Goal: Communication & Community: Answer question/provide support

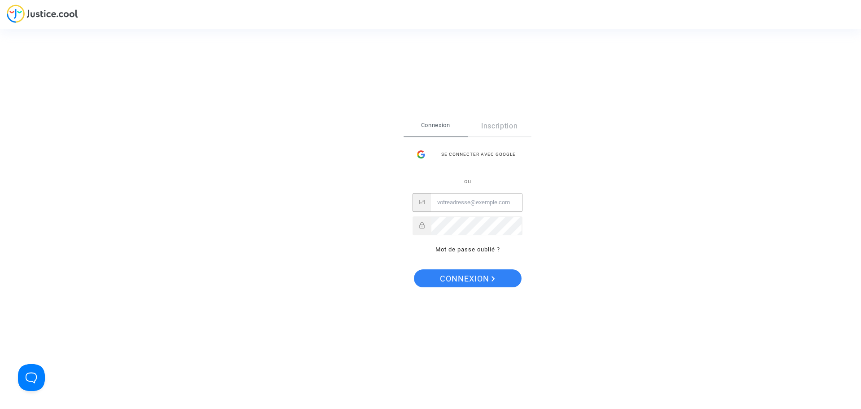
click at [451, 199] on input "Email" at bounding box center [476, 202] width 91 height 18
type input "njdc48@gmail.com"
click at [473, 278] on span "Connexion" at bounding box center [467, 278] width 55 height 19
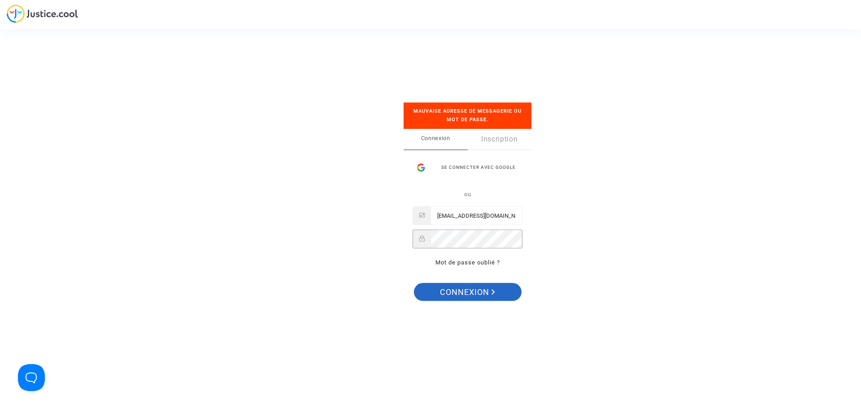
click at [462, 296] on span "Connexion" at bounding box center [467, 292] width 55 height 19
click at [423, 238] on div at bounding box center [468, 239] width 110 height 19
click at [477, 292] on span "Connexion" at bounding box center [467, 292] width 55 height 19
click at [460, 291] on span "Connexion" at bounding box center [467, 292] width 55 height 19
click at [429, 238] on div at bounding box center [468, 239] width 110 height 19
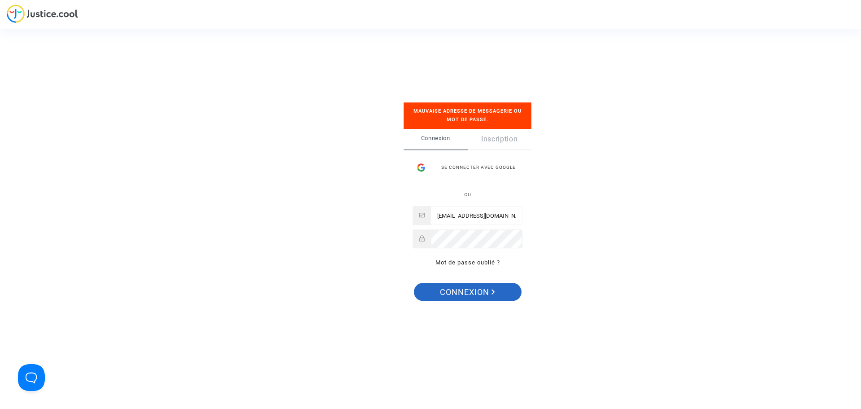
click at [460, 289] on span "Connexion" at bounding box center [467, 292] width 55 height 19
click at [463, 265] on link "Mot de passe oublié ?" at bounding box center [468, 262] width 65 height 7
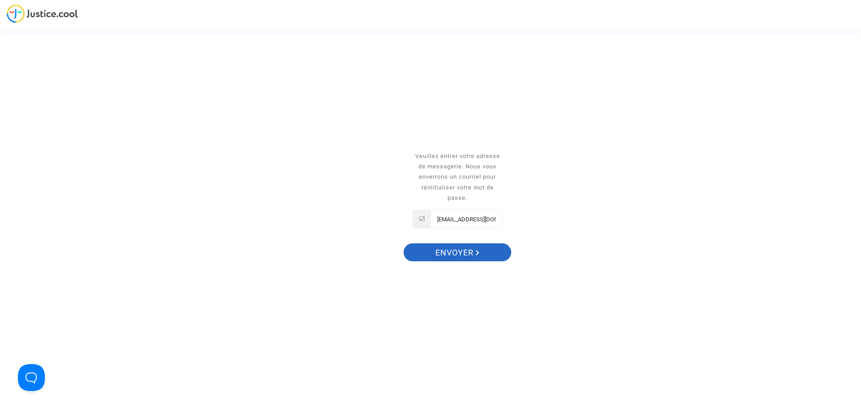
click at [453, 253] on span "Envoyer" at bounding box center [458, 252] width 44 height 19
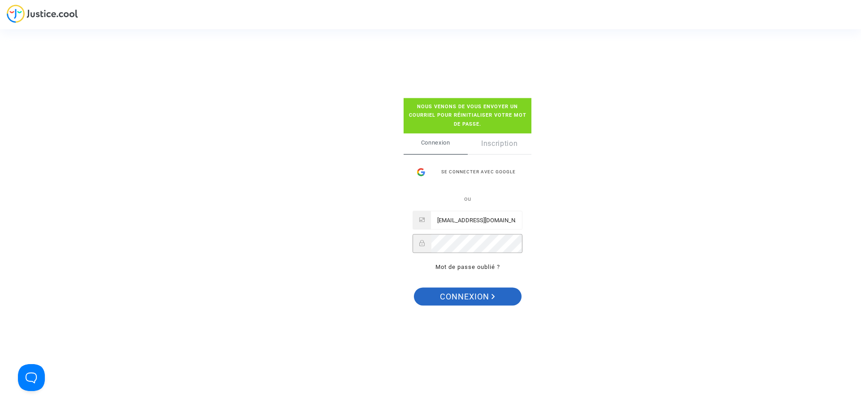
click at [461, 294] on span "Connexion" at bounding box center [467, 296] width 55 height 19
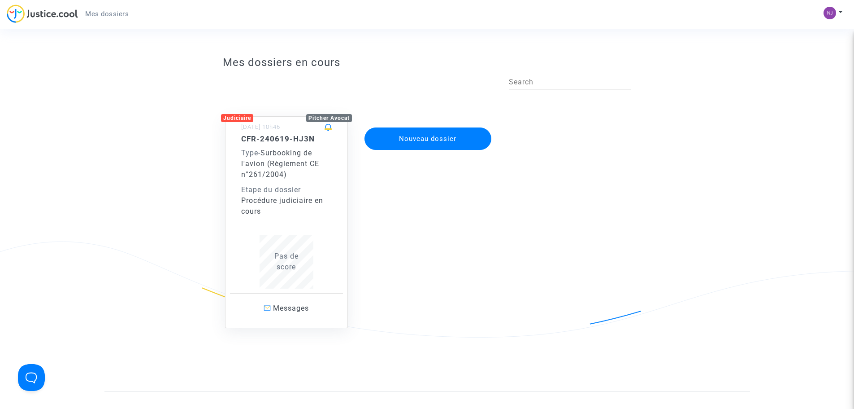
click at [288, 183] on div "CFR-240619-HJ3N Type - Surbooking de l'avion (Règlement CE n°261/2004) Etape du…" at bounding box center [286, 175] width 91 height 83
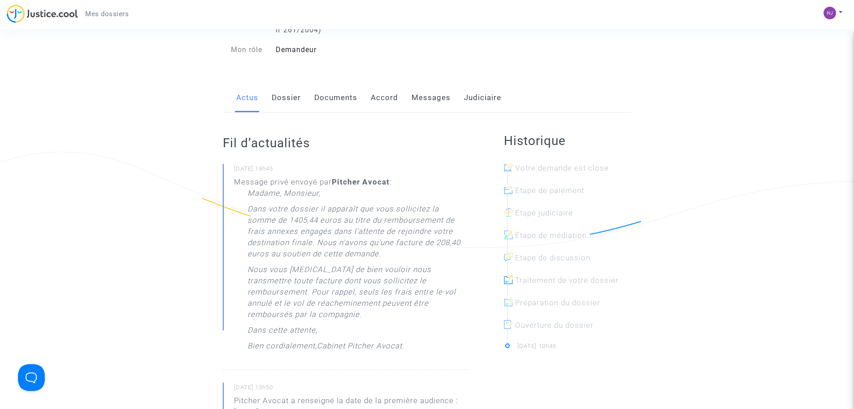
scroll to position [135, 0]
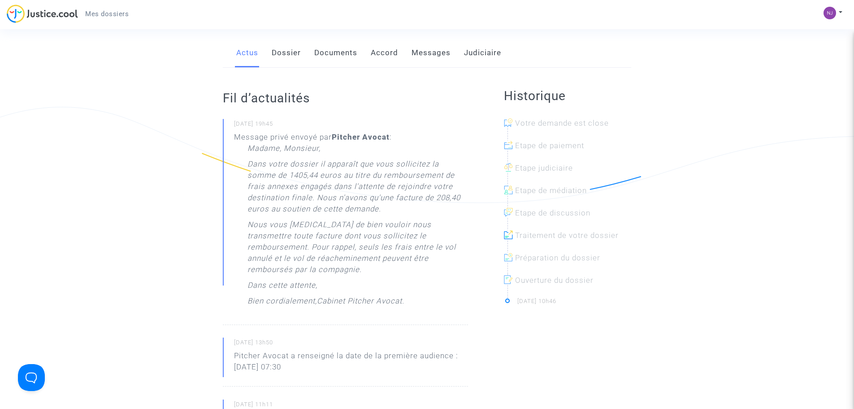
click at [339, 51] on link "Documents" at bounding box center [335, 53] width 43 height 30
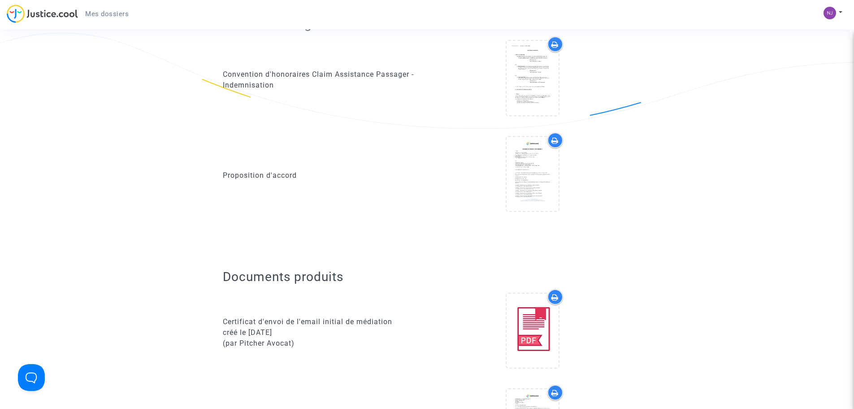
scroll to position [224, 0]
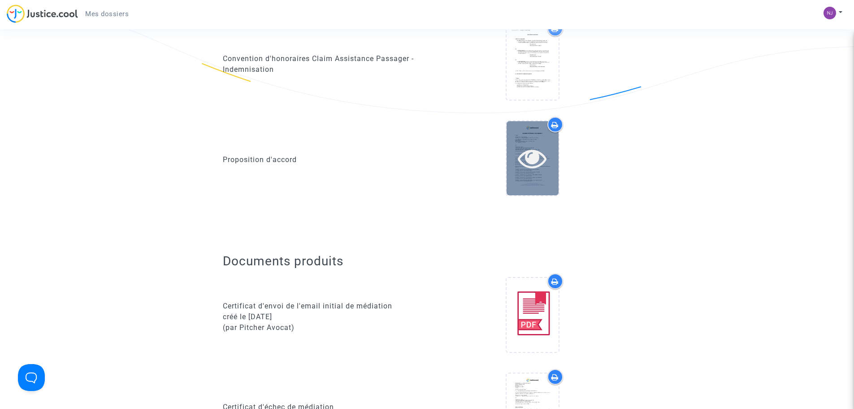
click at [537, 180] on div at bounding box center [533, 158] width 52 height 74
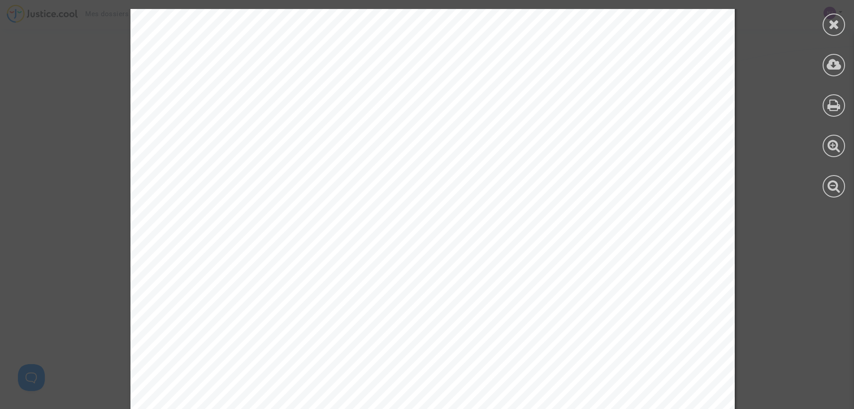
scroll to position [449, 0]
click at [835, 26] on icon at bounding box center [834, 23] width 11 height 13
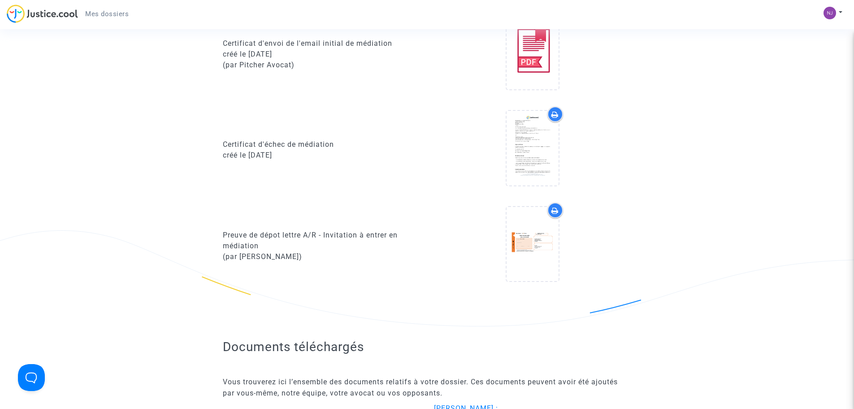
scroll to position [493, 0]
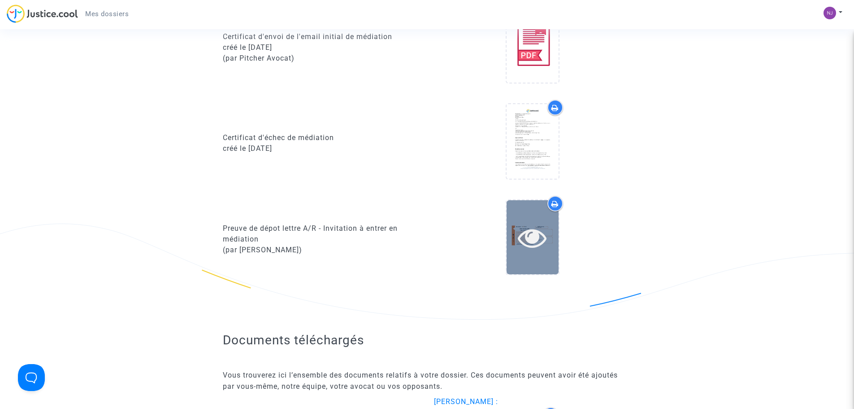
click at [517, 236] on div at bounding box center [533, 237] width 52 height 29
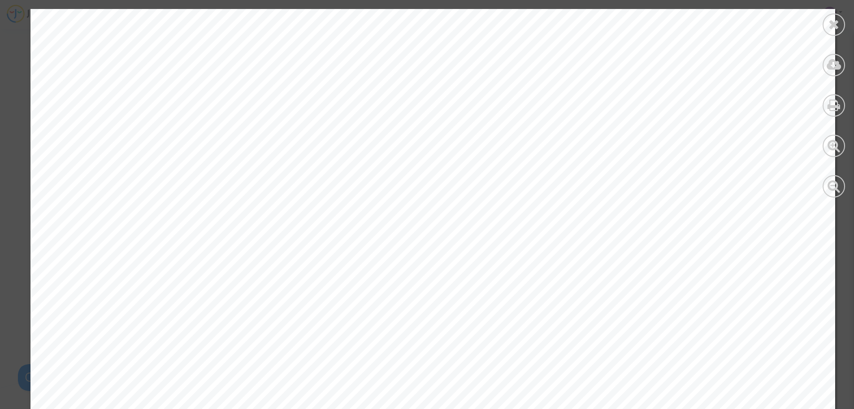
scroll to position [224, 0]
drag, startPoint x: 833, startPoint y: 25, endPoint x: 824, endPoint y: 30, distance: 9.8
click at [831, 27] on icon at bounding box center [834, 23] width 11 height 13
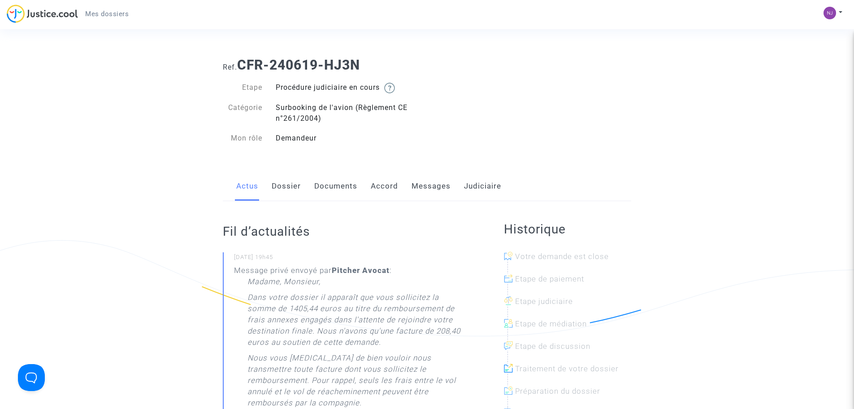
scroll to position [0, 0]
click at [292, 185] on link "Dossier" at bounding box center [286, 188] width 29 height 30
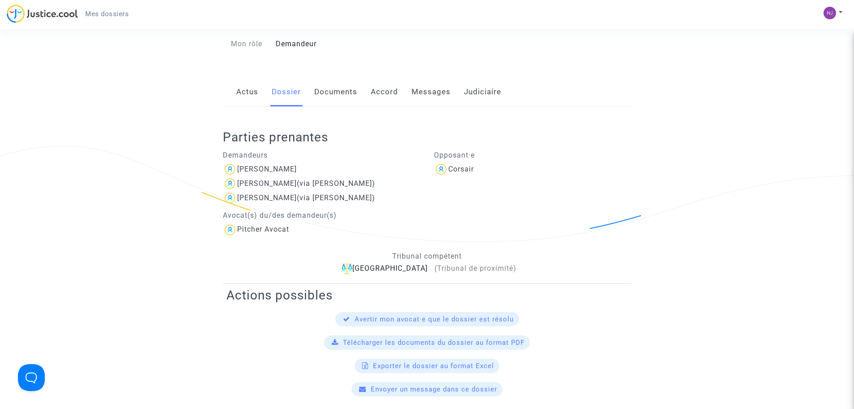
scroll to position [45, 0]
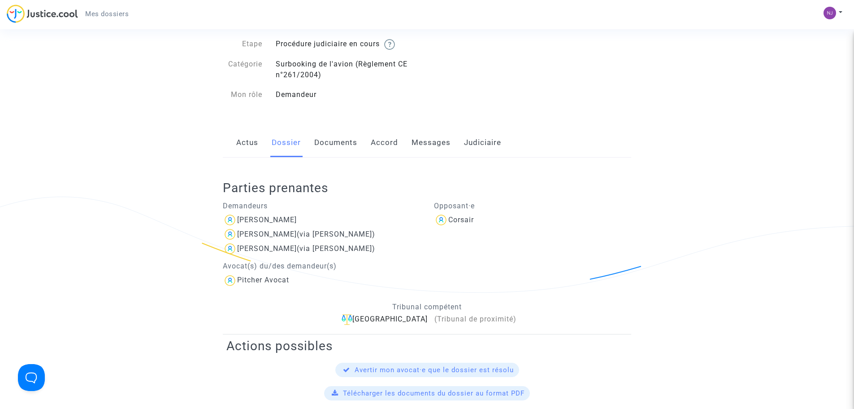
click at [333, 144] on link "Documents" at bounding box center [335, 143] width 43 height 30
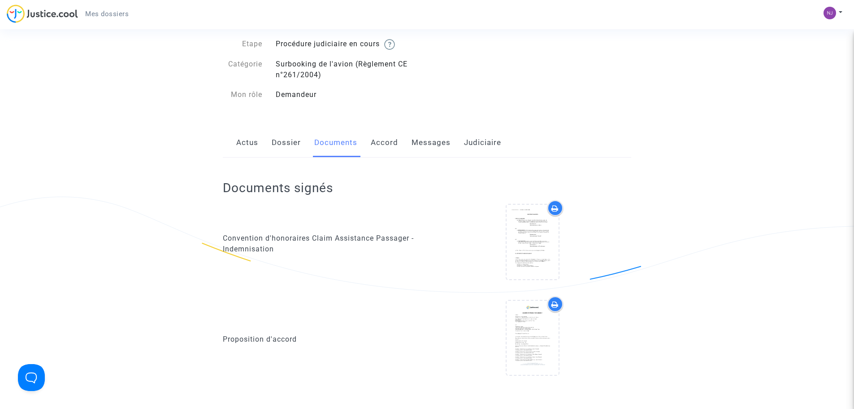
click at [482, 141] on link "Judiciaire" at bounding box center [482, 143] width 37 height 30
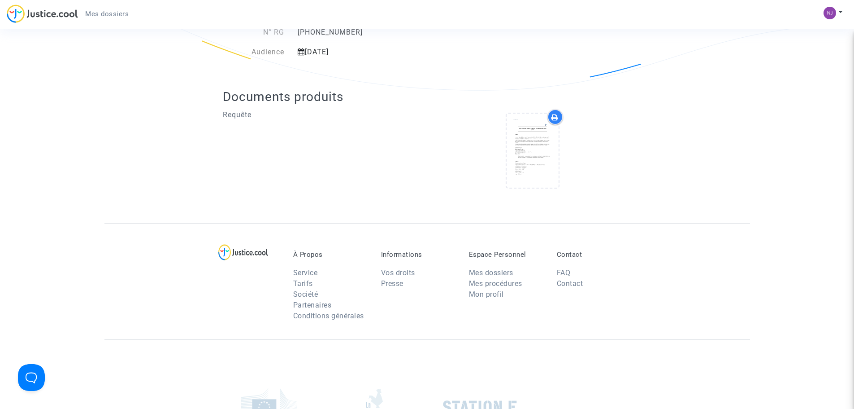
scroll to position [269, 0]
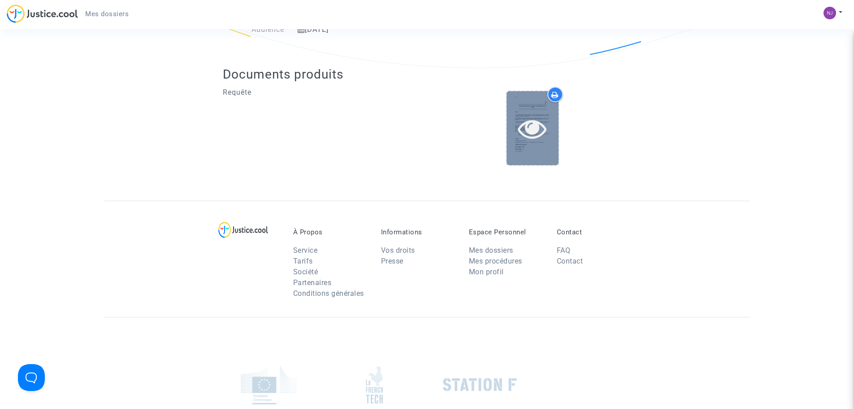
click at [539, 126] on icon at bounding box center [532, 128] width 29 height 29
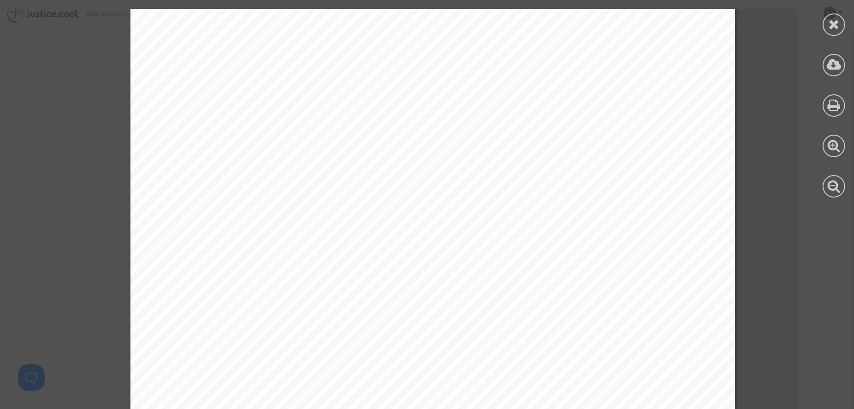
scroll to position [0, 0]
click at [829, 23] on icon at bounding box center [834, 23] width 11 height 13
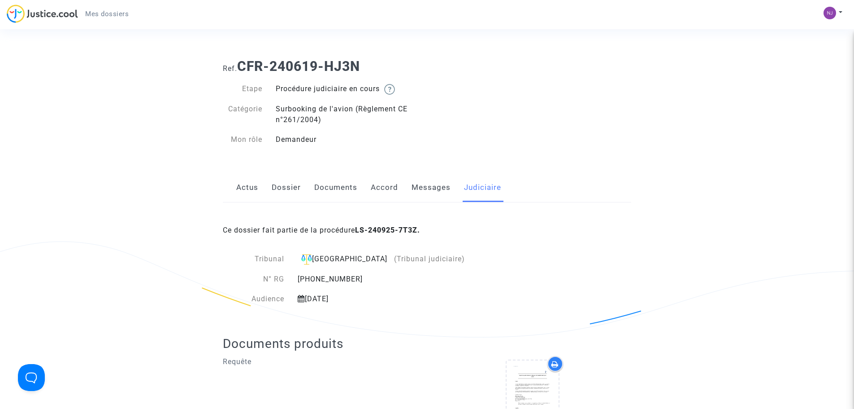
click at [243, 188] on link "Actus" at bounding box center [247, 188] width 22 height 30
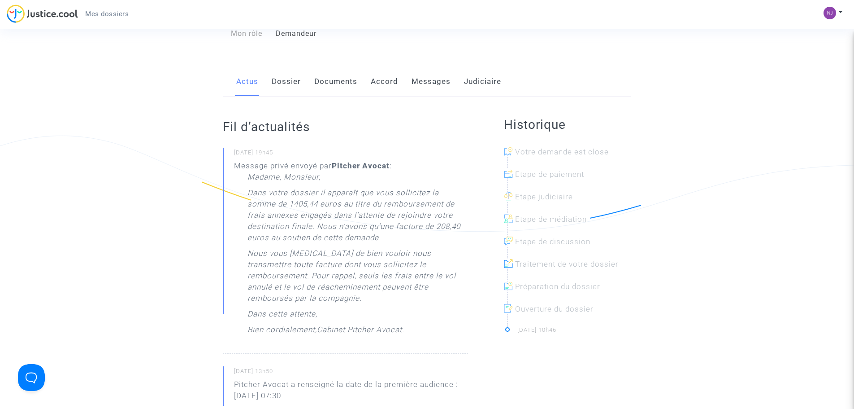
scroll to position [135, 0]
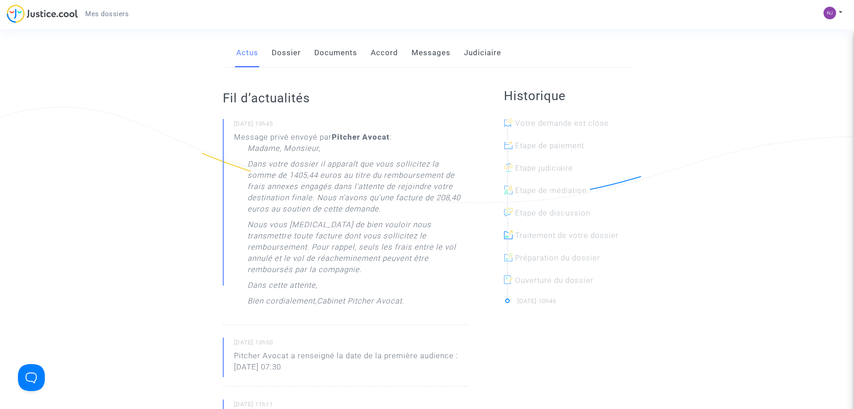
click at [522, 260] on div at bounding box center [571, 264] width 127 height 22
click at [523, 232] on div at bounding box center [571, 242] width 127 height 22
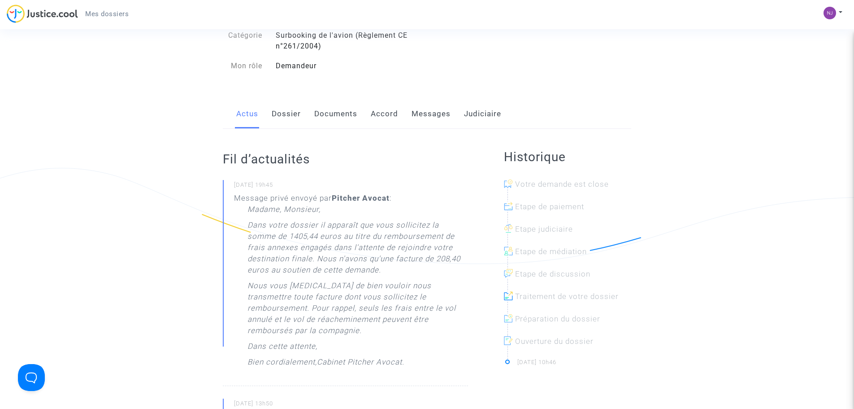
scroll to position [90, 0]
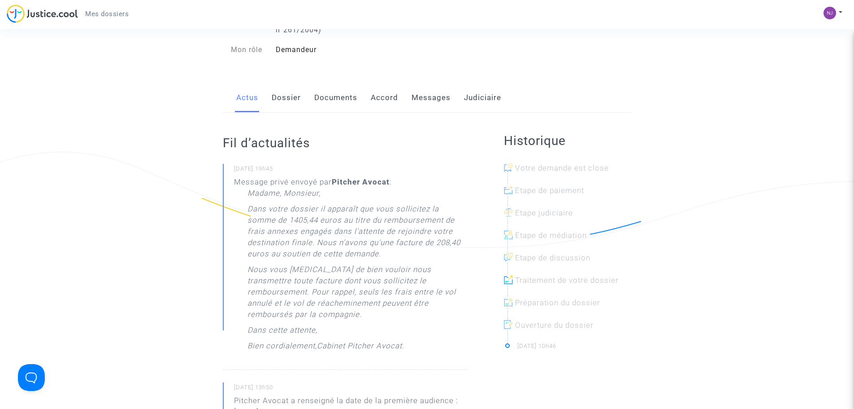
click at [432, 99] on link "Messages" at bounding box center [431, 98] width 39 height 30
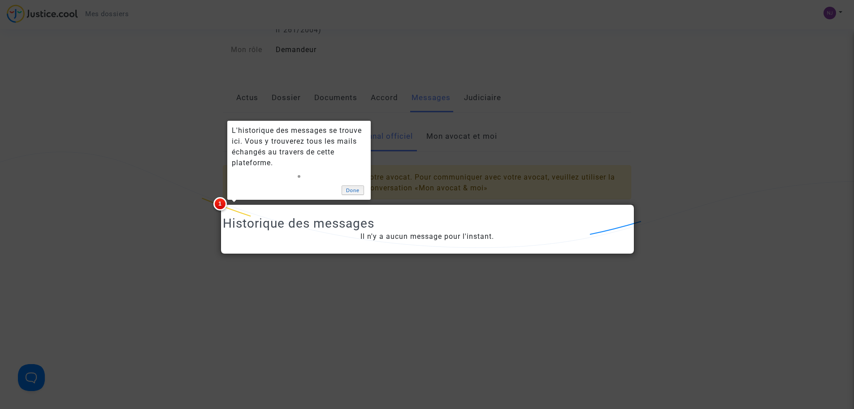
click at [354, 189] on link "Done" at bounding box center [353, 189] width 22 height 9
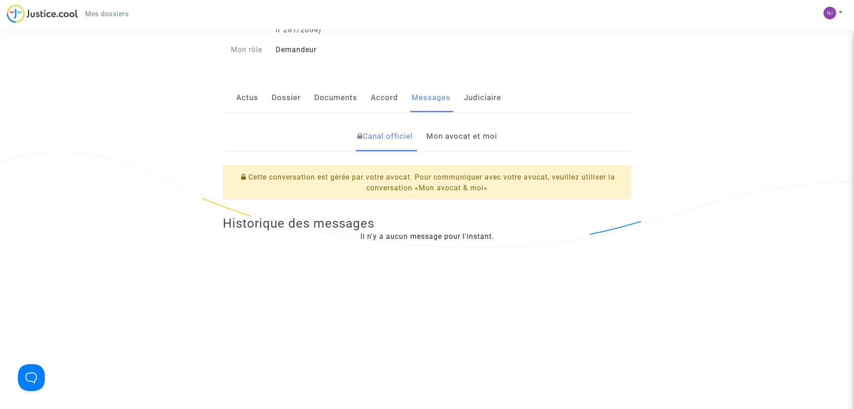
click at [452, 138] on link "Mon avocat et moi" at bounding box center [462, 137] width 71 height 30
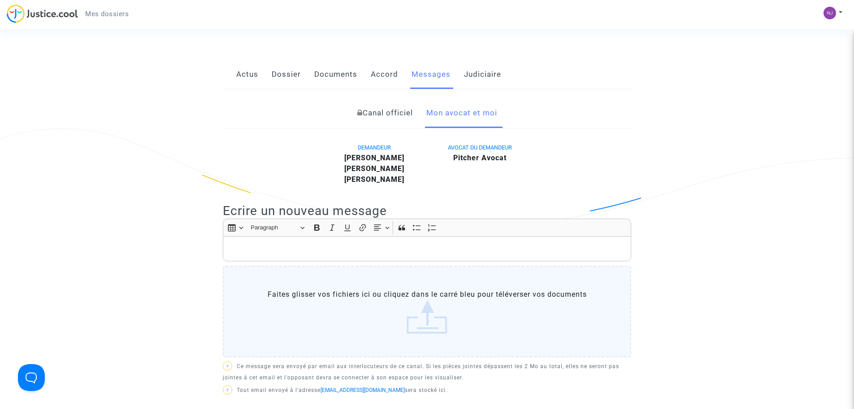
scroll to position [135, 0]
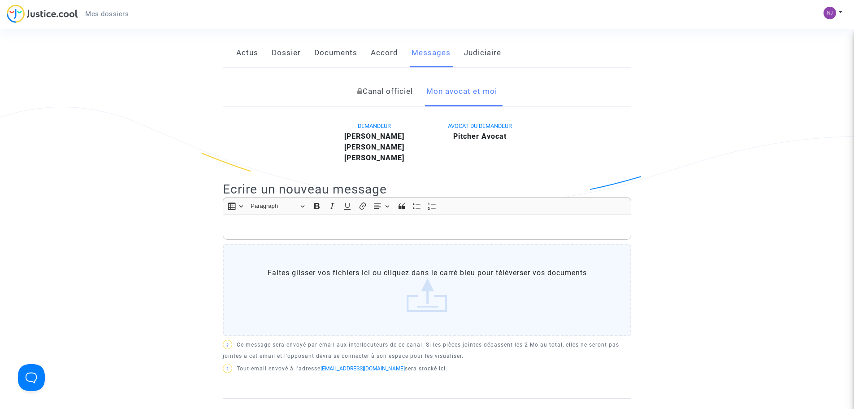
click at [297, 227] on p "Rich Text Editor, main" at bounding box center [427, 227] width 399 height 11
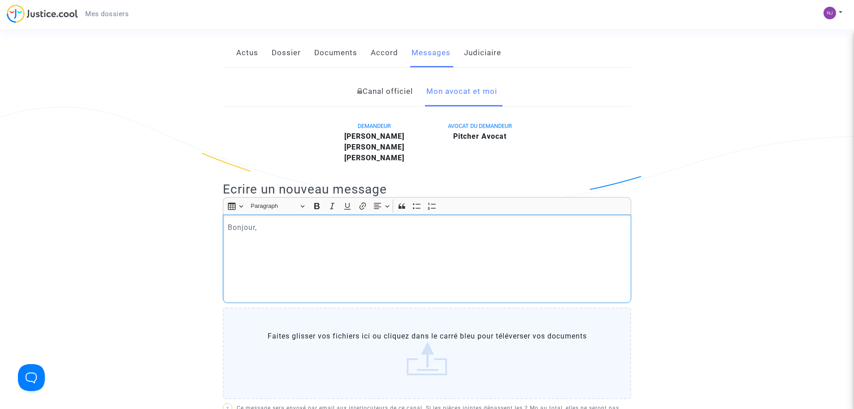
click at [237, 250] on p "Rich Text Editor, main" at bounding box center [427, 252] width 399 height 11
click at [237, 245] on p "Rich Text Editor, main" at bounding box center [427, 239] width 399 height 11
click at [274, 241] on p "Je viens de voir votre message" at bounding box center [427, 239] width 399 height 11
click at [341, 240] on p "Je viens de voir votre message" at bounding box center [427, 239] width 399 height 11
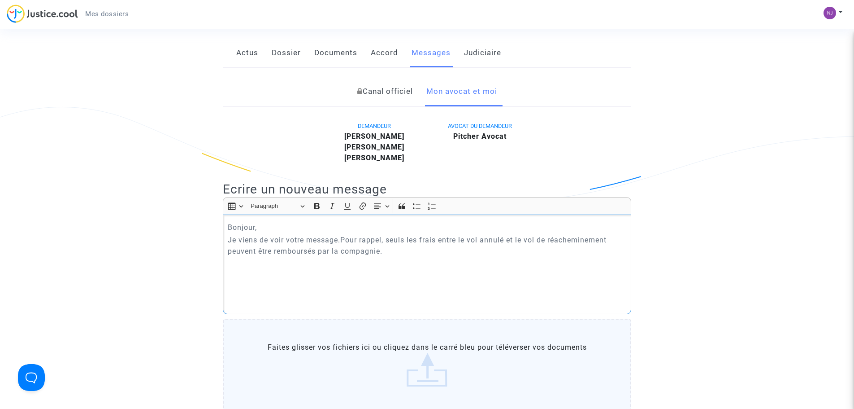
drag, startPoint x: 331, startPoint y: 241, endPoint x: 339, endPoint y: 284, distance: 43.9
click at [339, 284] on p "Rich Text Editor, main" at bounding box center [427, 288] width 399 height 11
click at [343, 241] on p "Je viens de voir votre message.Pour rappel, seuls les frais entre le vol annulé…" at bounding box center [427, 245] width 399 height 22
click at [388, 253] on p "Je viens de voir votre message. Pour rappel, seuls les frais entre le vol annul…" at bounding box center [427, 245] width 399 height 22
click at [344, 240] on p "Je viens de voir votre message. Pour rappel, seuls les frais entre le vol annul…" at bounding box center [427, 245] width 399 height 22
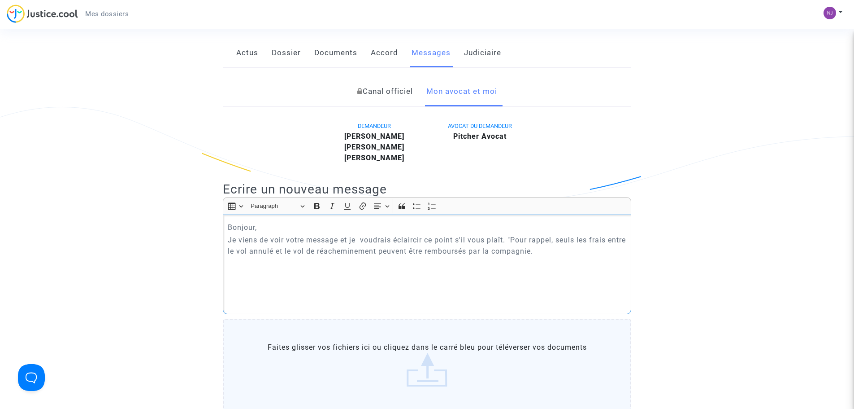
click at [562, 250] on p "Je viens de voir votre message et je voudrais éclaircir ce point s'il vous plaî…" at bounding box center [427, 245] width 399 height 22
click at [557, 251] on p "Je viens de voir votre message et je voudrais éclaircir ce point s'il vous plaî…" at bounding box center [427, 245] width 399 height 22
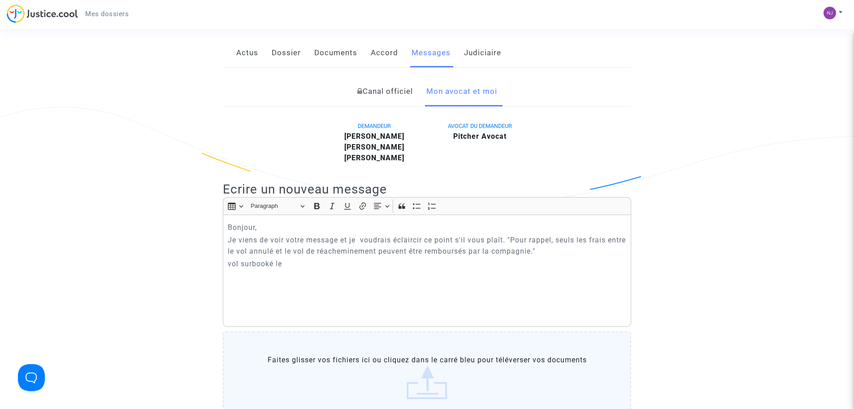
click at [288, 266] on p "vol surbooké le" at bounding box center [427, 263] width 399 height 11
click at [228, 265] on p "vol surbooké le" at bounding box center [427, 263] width 399 height 11
click at [299, 263] on p "=> vol surbooké le" at bounding box center [427, 263] width 399 height 11
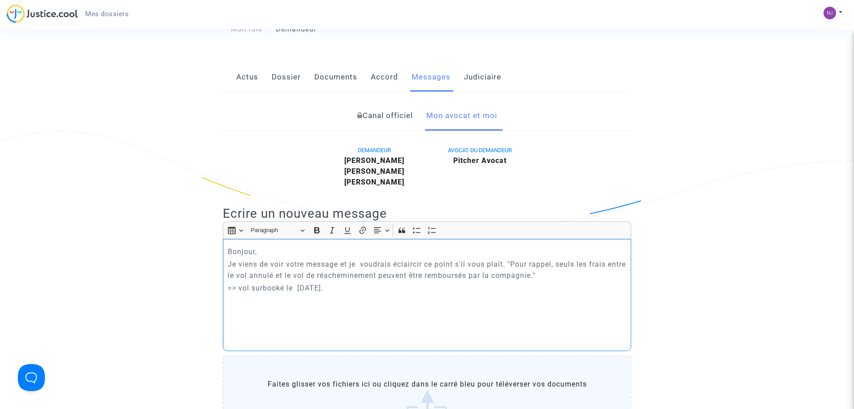
scroll to position [90, 0]
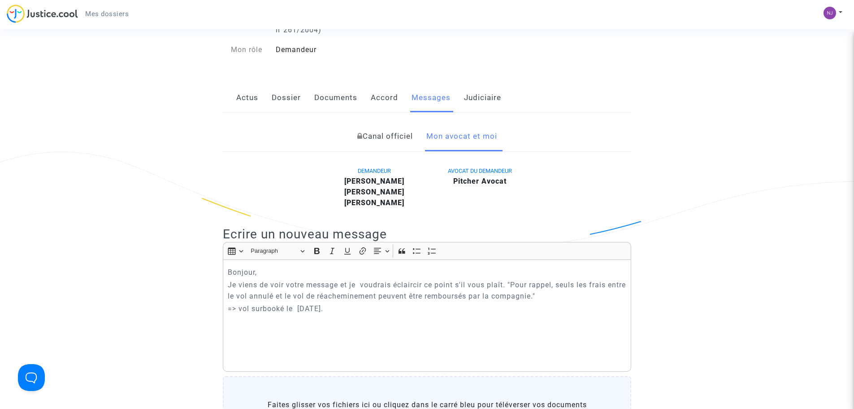
click at [285, 96] on link "Dossier" at bounding box center [286, 98] width 29 height 30
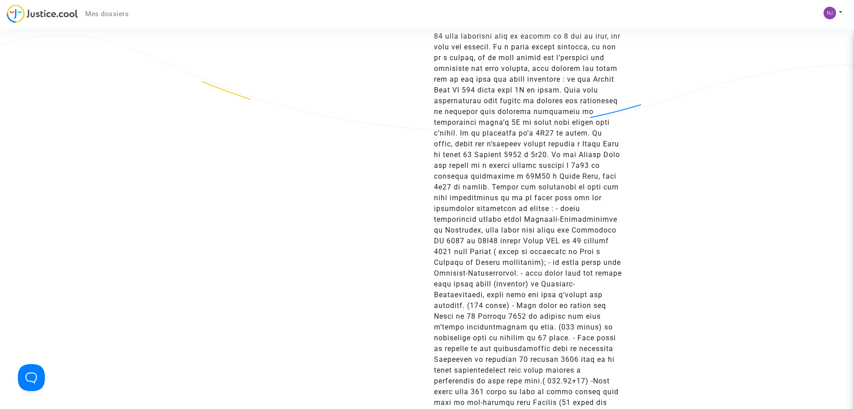
scroll to position [2108, 0]
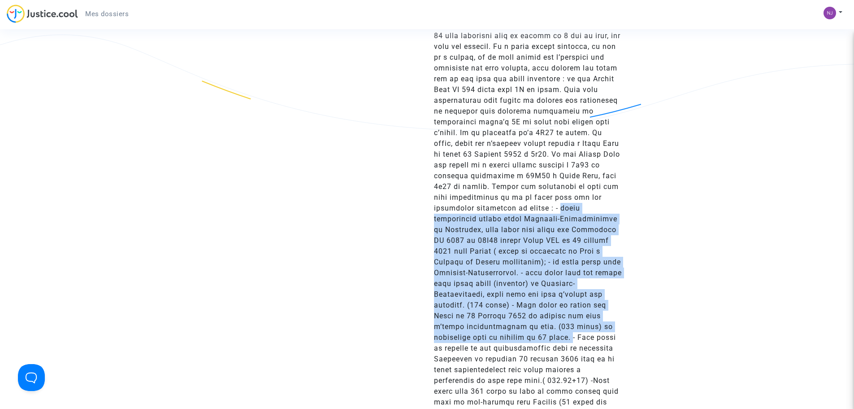
drag, startPoint x: 559, startPoint y: 199, endPoint x: 542, endPoint y: 324, distance: 125.9
click at [660, 307] on ng-component "Ref. CFR-240619-HJ3N Etape Procédure judiciaire en cours Catégorie Surbooking d…" at bounding box center [428, 17] width 646 height 4149
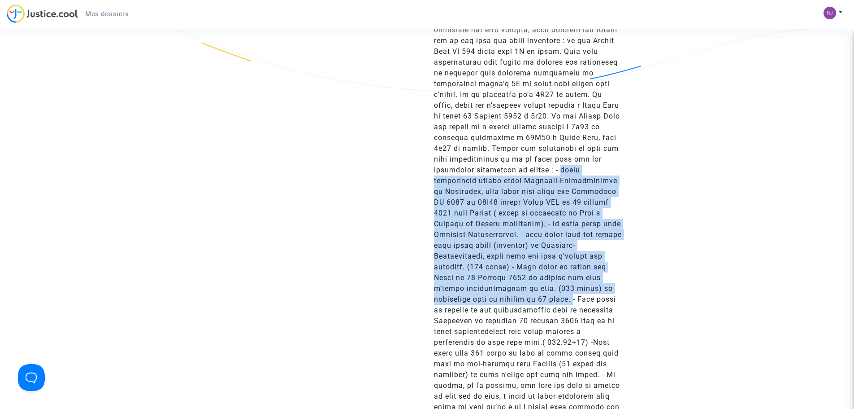
scroll to position [2198, 0]
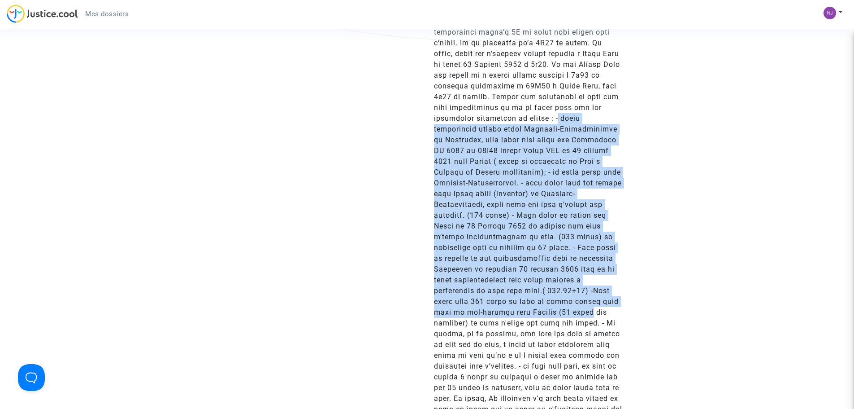
drag, startPoint x: 557, startPoint y: 107, endPoint x: 550, endPoint y: 306, distance: 199.3
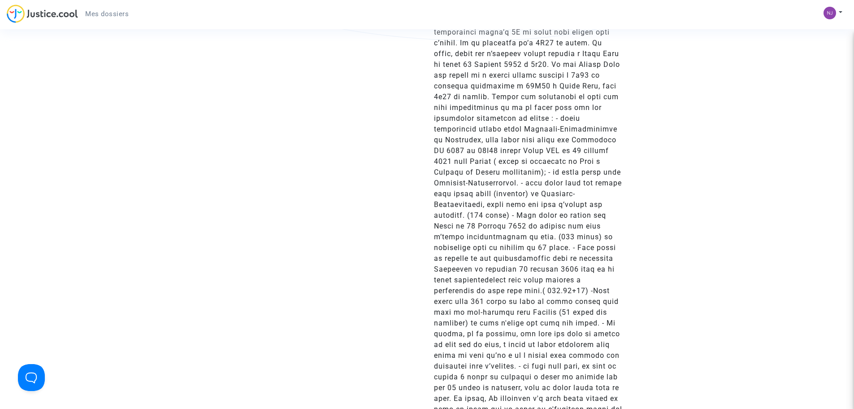
drag, startPoint x: 435, startPoint y: 292, endPoint x: 614, endPoint y: 291, distance: 179.0
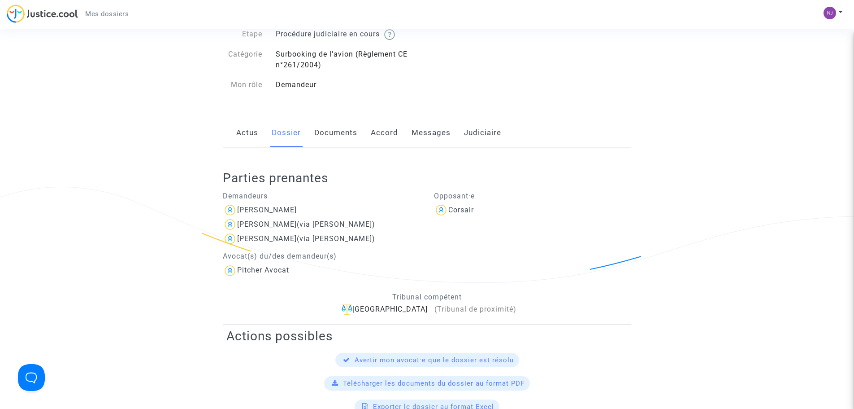
scroll to position [18, 0]
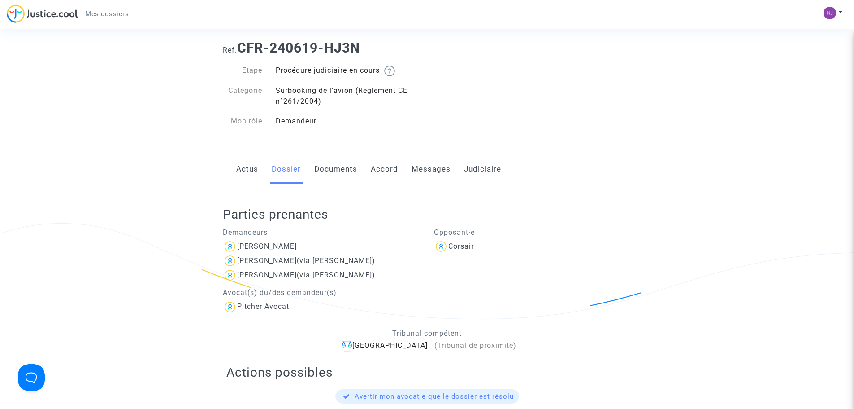
click at [424, 167] on link "Messages" at bounding box center [431, 169] width 39 height 30
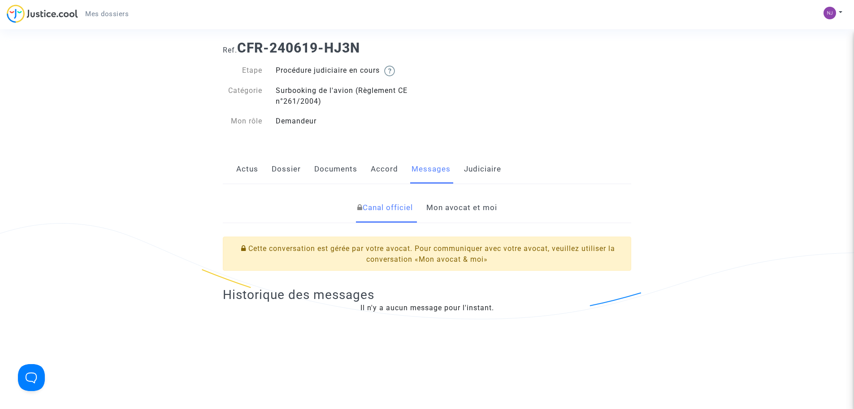
click at [467, 209] on link "Mon avocat et moi" at bounding box center [462, 208] width 71 height 30
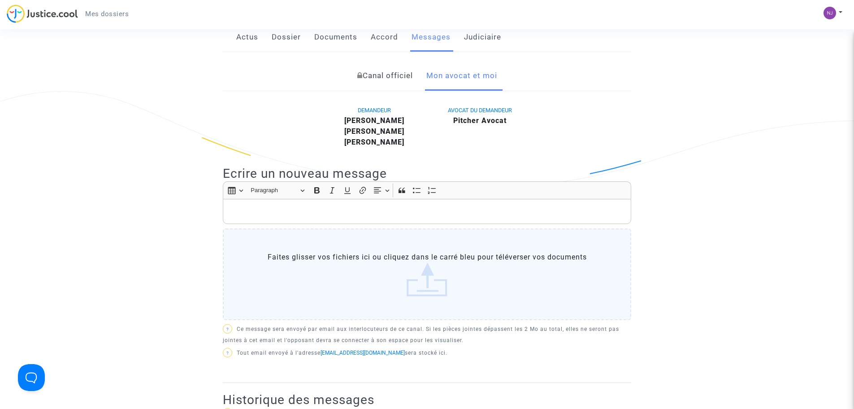
scroll to position [153, 0]
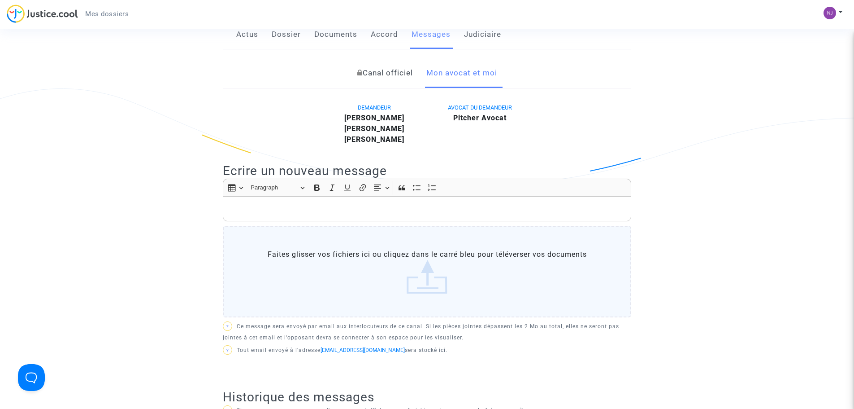
click at [262, 212] on p "Rich Text Editor, main" at bounding box center [427, 208] width 399 height 11
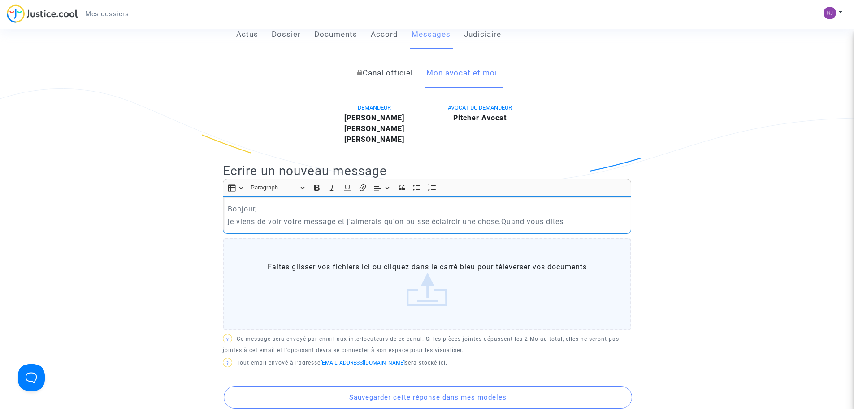
click at [502, 224] on p "je viens de voir votre message et j'aimerais qu'on puisse éclaircir une chose.Q…" at bounding box center [427, 221] width 399 height 11
click at [504, 223] on p "je viens de voir votre message et j'aimerais qu'on puisse éclaircir une chose.Q…" at bounding box center [427, 221] width 399 height 11
click at [572, 221] on p "je viens de voir votre message et j'aimerais qu'on puisse éclaircir une chose. …" at bounding box center [427, 221] width 399 height 11
drag, startPoint x: 574, startPoint y: 224, endPoint x: 571, endPoint y: 228, distance: 5.1
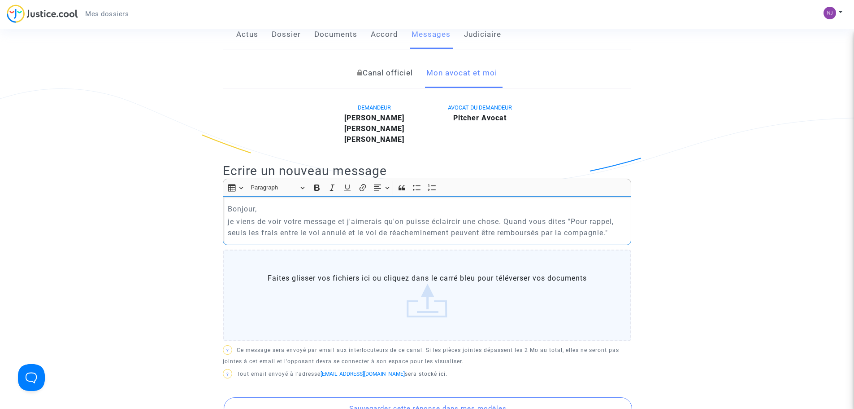
click at [614, 234] on p "je viens de voir votre message et j'aimerais qu'on puisse éclaircir une chose. …" at bounding box center [427, 227] width 399 height 22
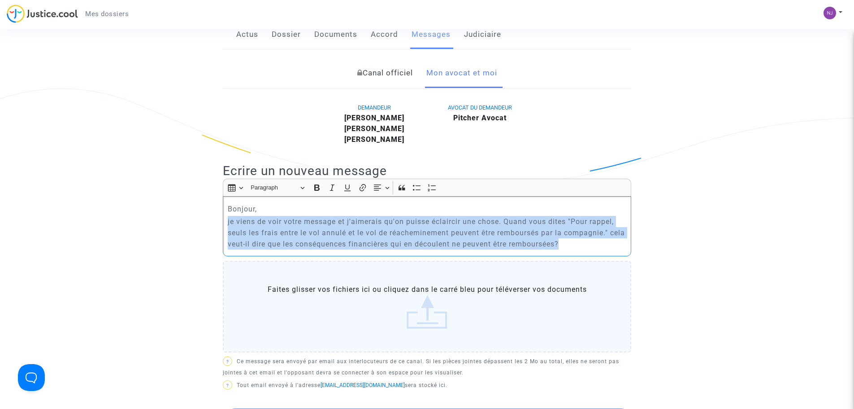
drag, startPoint x: 228, startPoint y: 224, endPoint x: 585, endPoint y: 246, distance: 358.1
click at [585, 246] on p "je viens de voir votre message et j'aimerais qu'on puisse éclaircir une chose. …" at bounding box center [427, 233] width 399 height 34
copy p "je viens de voir votre message et j'aimerais qu'on puisse éclaircir une chose. …"
click at [587, 244] on p "je viens de voir votre message et j'aimerais qu'on puisse éclaircir une chose. …" at bounding box center [427, 233] width 399 height 34
drag, startPoint x: 227, startPoint y: 223, endPoint x: 591, endPoint y: 242, distance: 364.3
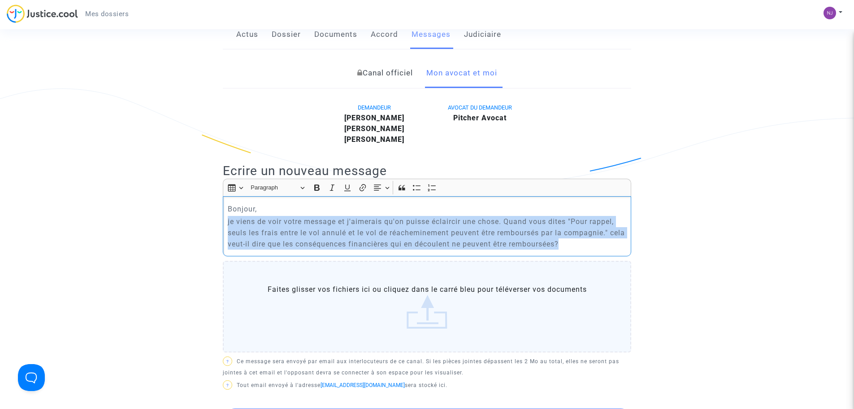
click at [591, 242] on p "je viens de voir votre message et j'aimerais qu'on puisse éclaircir une chose. …" at bounding box center [427, 233] width 399 height 34
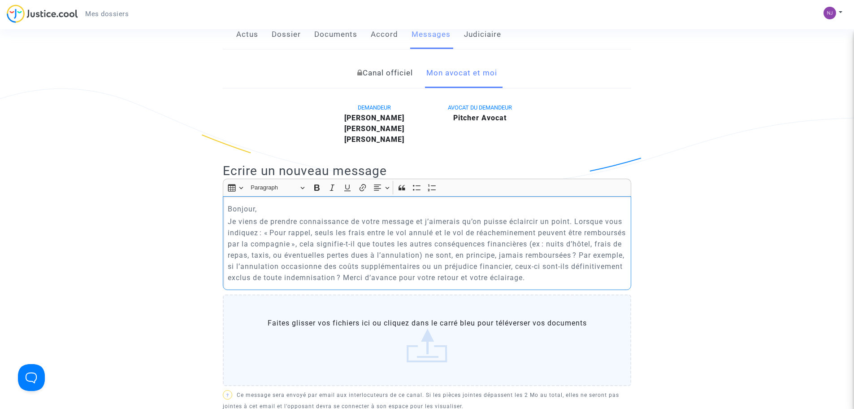
click at [252, 255] on p "Je viens de prendre connaissance de votre message et j’aimerais qu’on puisse éc…" at bounding box center [427, 249] width 399 height 67
click at [480, 255] on p "Je viens de prendre connaissance de votre message et j’aimerais qu’on puisse éc…" at bounding box center [427, 249] width 399 height 67
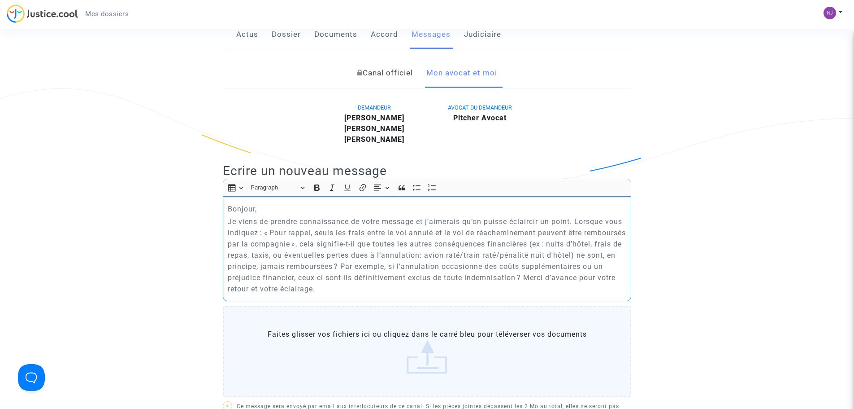
click at [519, 256] on p "Je viens de prendre connaissance de votre message et j’aimerais qu’on puisse éc…" at bounding box center [427, 255] width 399 height 78
click at [612, 279] on p "Je viens de prendre connaissance de votre message et j’aimerais qu’on puisse éc…" at bounding box center [427, 255] width 399 height 78
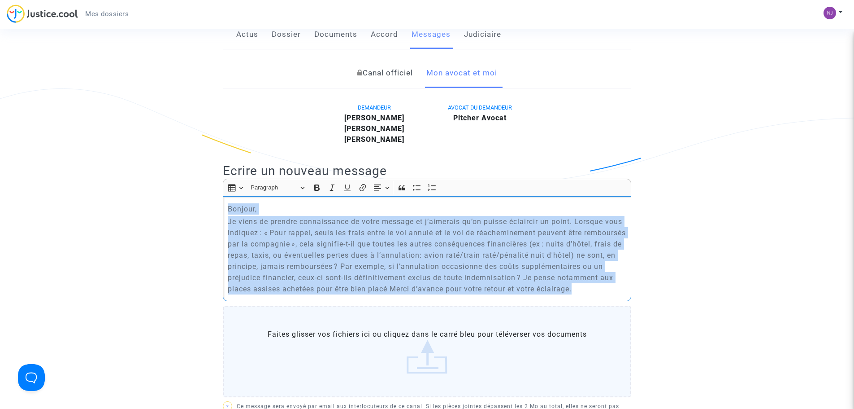
drag, startPoint x: 227, startPoint y: 209, endPoint x: 278, endPoint y: 298, distance: 102.3
click at [278, 298] on div "Bonjour, Je viens de prendre connaissance de votre message et j’aimerais qu’on …" at bounding box center [427, 248] width 409 height 105
copy div "Bonjour, Je viens de prendre connaissance de votre message et j’aimerais qu’on …"
click at [610, 277] on p "Je viens de prendre connaissance de votre message et j’aimerais qu’on puisse éc…" at bounding box center [427, 255] width 399 height 78
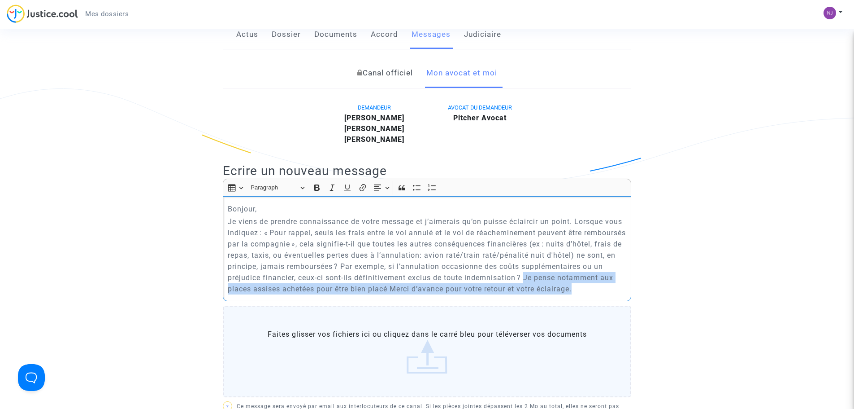
drag, startPoint x: 611, startPoint y: 276, endPoint x: 614, endPoint y: 303, distance: 26.7
click at [614, 294] on p "Je viens de prendre connaissance de votre message et j’aimerais qu’on puisse éc…" at bounding box center [427, 255] width 399 height 78
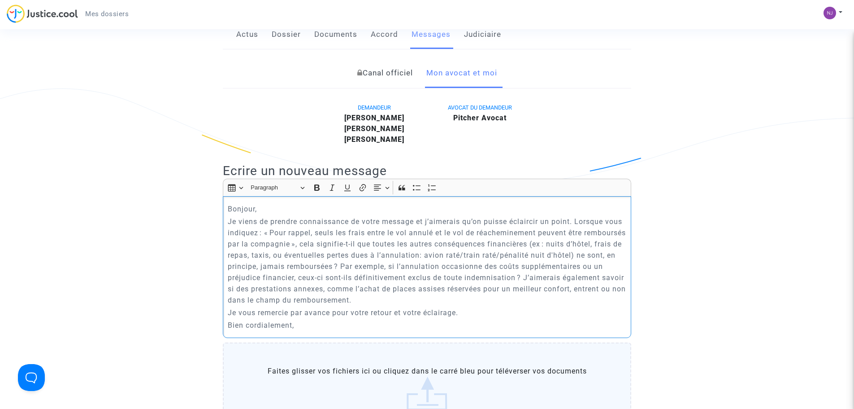
click at [589, 291] on p "Je viens de prendre connaissance de votre message et j’aimerais qu’on puisse éc…" at bounding box center [427, 261] width 399 height 90
click at [622, 290] on p "Je viens de prendre connaissance de votre message et j’aimerais qu’on puisse éc…" at bounding box center [427, 261] width 399 height 90
click at [235, 301] on p "Je viens de prendre connaissance de votre message et j’aimerais qu’on puisse éc…" at bounding box center [427, 261] width 399 height 90
click at [301, 325] on p "Bien cordialement," at bounding box center [427, 324] width 399 height 11
click at [471, 315] on p "Je vous remercie par avance pour votre retour et votre éclairage." at bounding box center [427, 312] width 399 height 11
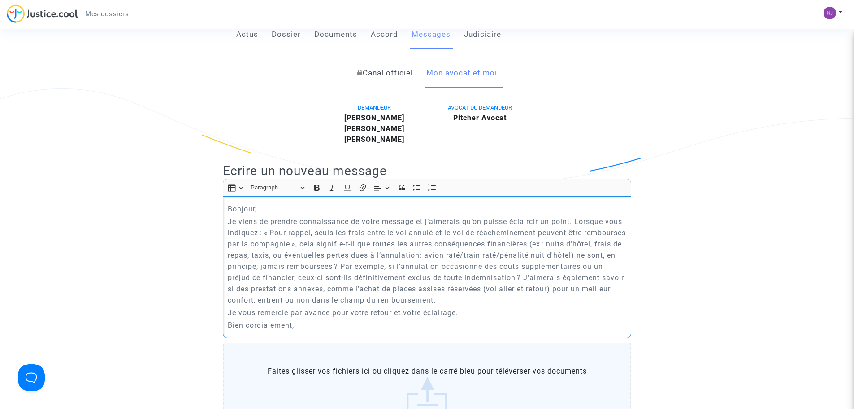
click at [229, 313] on p "Je vous remercie par avance pour votre retour et votre éclairage." at bounding box center [427, 312] width 399 height 11
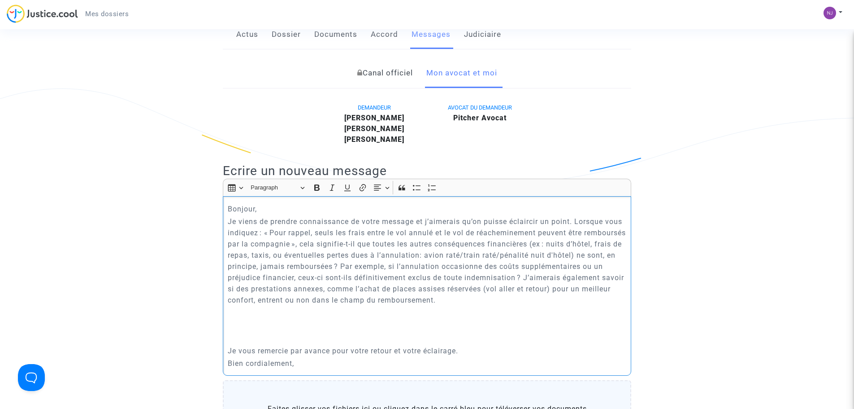
click at [232, 321] on p "Rich Text Editor, main" at bounding box center [427, 324] width 399 height 11
click at [238, 336] on p "Rich Text Editor, main" at bounding box center [427, 337] width 399 height 11
drag, startPoint x: 230, startPoint y: 324, endPoint x: 388, endPoint y: 323, distance: 157.9
click at [388, 323] on p "J'ai des factures / relevé de comptes si besoin." at bounding box center [427, 324] width 399 height 11
drag, startPoint x: 331, startPoint y: 339, endPoint x: 314, endPoint y: 335, distance: 17.9
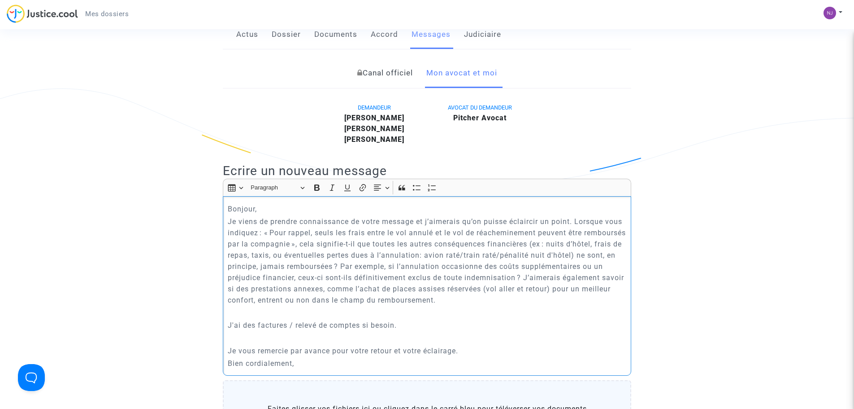
click at [331, 339] on p "Rich Text Editor, main" at bounding box center [427, 337] width 399 height 11
drag, startPoint x: 227, startPoint y: 326, endPoint x: 422, endPoint y: 328, distance: 194.2
click at [422, 328] on p "J'ai des factures / relevé de comptes si besoin." at bounding box center [427, 324] width 399 height 11
copy p "J'ai des factures / relevé de comptes si besoin."
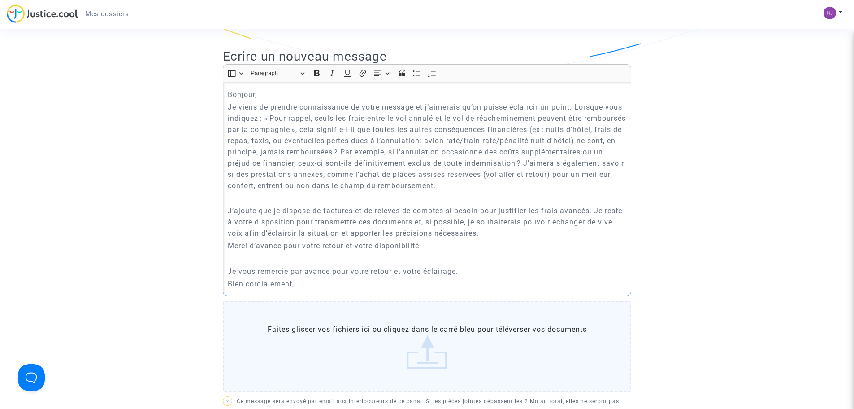
scroll to position [288, 0]
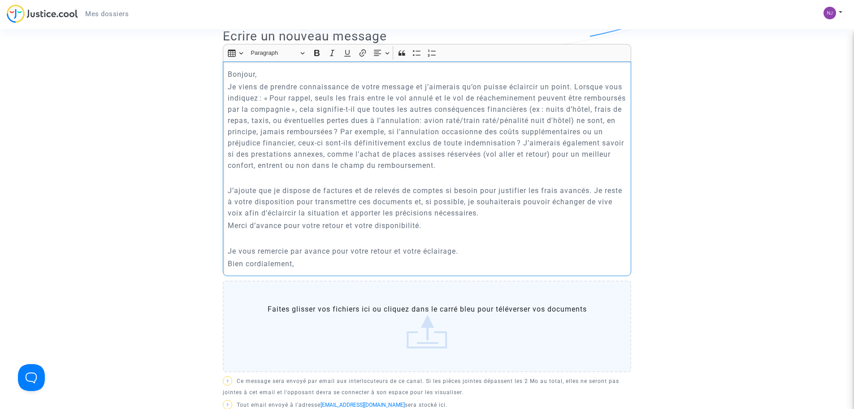
click at [310, 268] on p "Bien cordialement," at bounding box center [427, 263] width 399 height 11
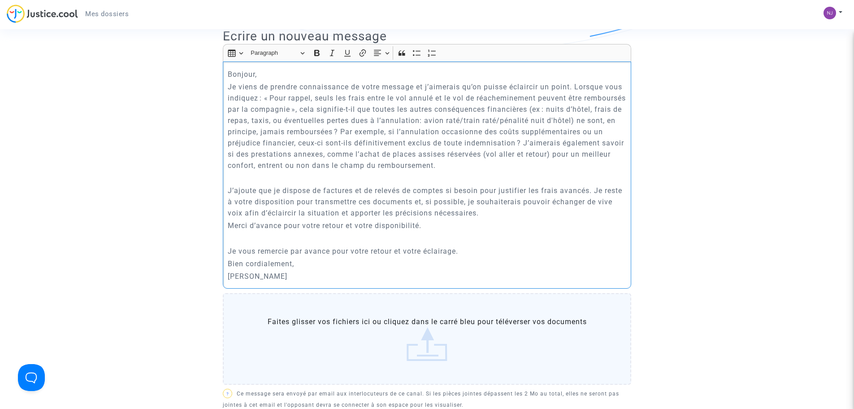
click at [288, 280] on p "[PERSON_NAME]" at bounding box center [427, 275] width 399 height 11
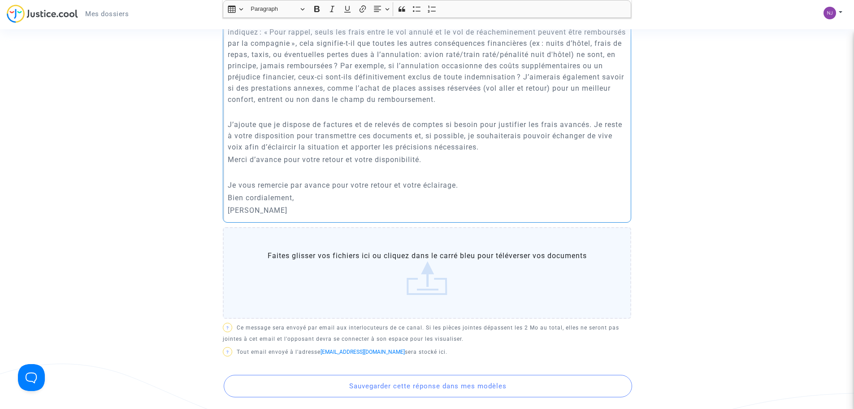
scroll to position [422, 0]
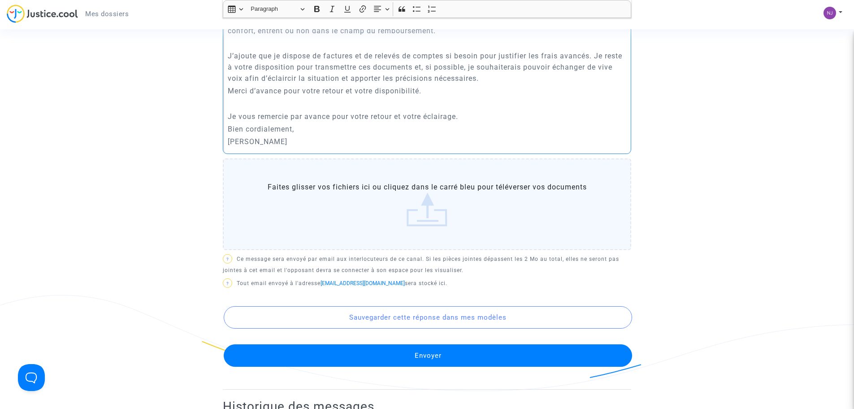
click at [420, 356] on button "Envoyer" at bounding box center [428, 355] width 409 height 22
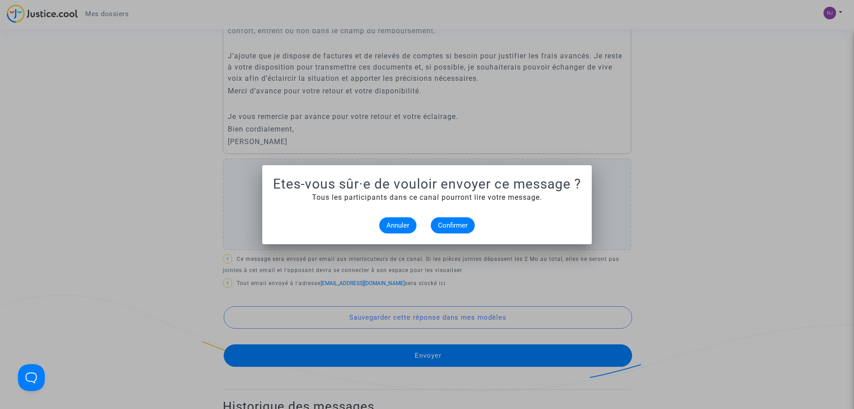
scroll to position [0, 0]
click at [455, 225] on span "Confirmer" at bounding box center [453, 225] width 30 height 8
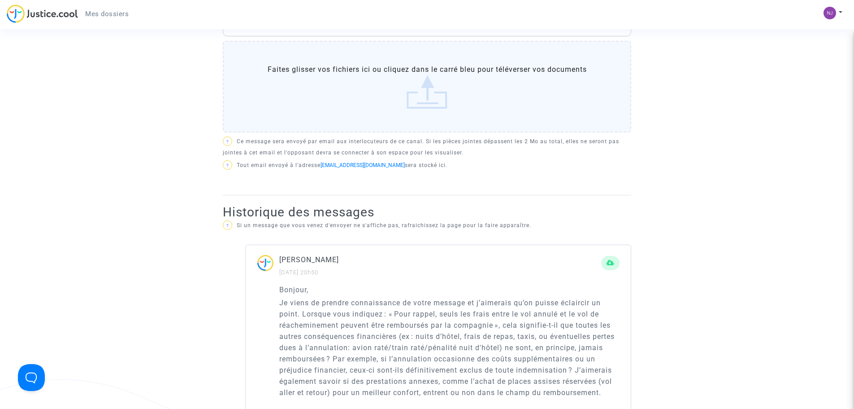
scroll to position [332, 0]
